Goal: Task Accomplishment & Management: Use online tool/utility

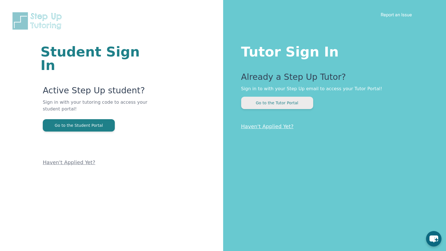
click at [277, 103] on button "Go to the Tutor Portal" at bounding box center [277, 103] width 72 height 12
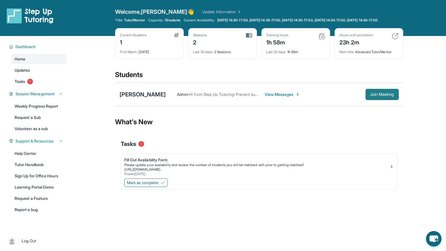
click at [377, 96] on span "Join Meeting" at bounding box center [382, 94] width 24 height 3
click at [303, 134] on div "What's New" at bounding box center [259, 122] width 288 height 25
click at [47, 144] on span "Support & Resources" at bounding box center [34, 141] width 38 height 6
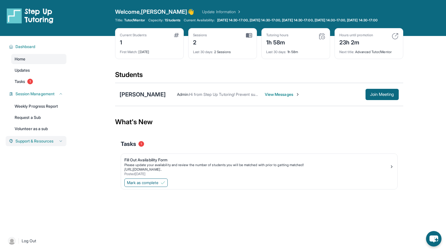
click at [58, 143] on icon at bounding box center [60, 141] width 4 height 4
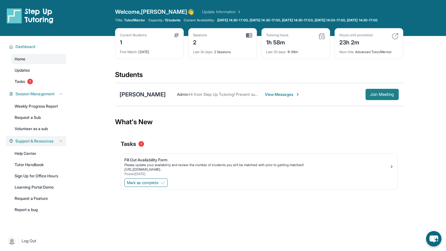
click at [387, 96] on span "Join Meeting" at bounding box center [382, 94] width 24 height 3
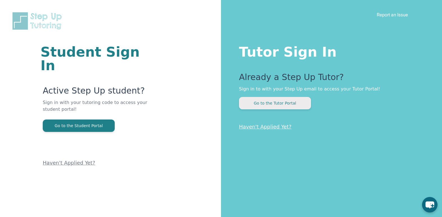
click at [278, 103] on button "Go to the Tutor Portal" at bounding box center [275, 103] width 72 height 12
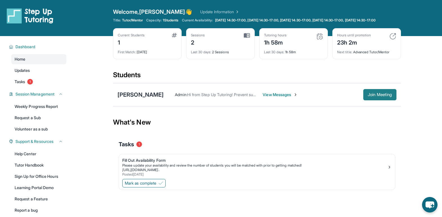
click at [381, 96] on span "Join Meeting" at bounding box center [380, 94] width 24 height 3
click at [135, 98] on div "[PERSON_NAME]" at bounding box center [141, 95] width 46 height 8
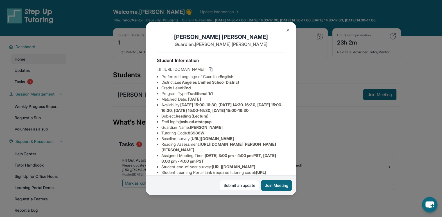
drag, startPoint x: 179, startPoint y: 74, endPoint x: 195, endPoint y: 74, distance: 16.3
click at [195, 72] on span "https://student-portal.stepuptutoring.org/student/8S986W" at bounding box center [184, 69] width 40 height 6
copy span "8S986W"
click at [316, 115] on div "Joshua Dominguez Guardian: Karla Bernabe Student Information https://student-po…" at bounding box center [221, 108] width 442 height 217
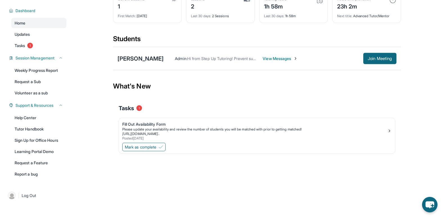
scroll to position [40, 0]
click at [34, 174] on link "Report a bug" at bounding box center [38, 174] width 55 height 10
click at [154, 59] on div "[PERSON_NAME]" at bounding box center [141, 59] width 46 height 8
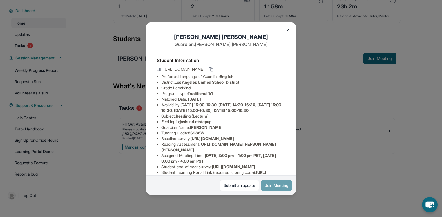
click at [274, 186] on button "Join Meeting" at bounding box center [276, 185] width 31 height 11
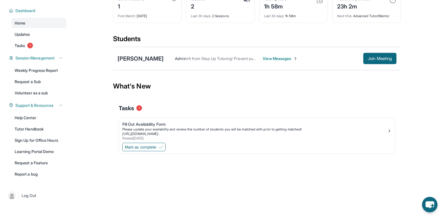
scroll to position [36, 0]
click at [26, 120] on link "Help Center" at bounding box center [38, 117] width 55 height 10
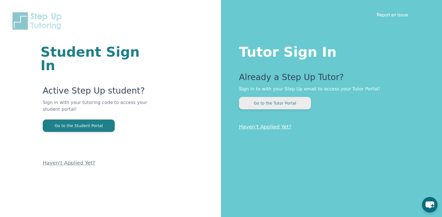
click at [279, 103] on button "Go to the Tutor Portal" at bounding box center [275, 103] width 72 height 12
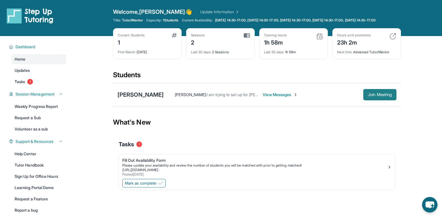
click at [380, 96] on span "Join Meeting" at bounding box center [380, 94] width 24 height 3
click at [379, 96] on span "Join Meeting" at bounding box center [380, 94] width 24 height 3
click at [375, 96] on span "Join Meeting" at bounding box center [380, 94] width 24 height 3
